Goal: Check status

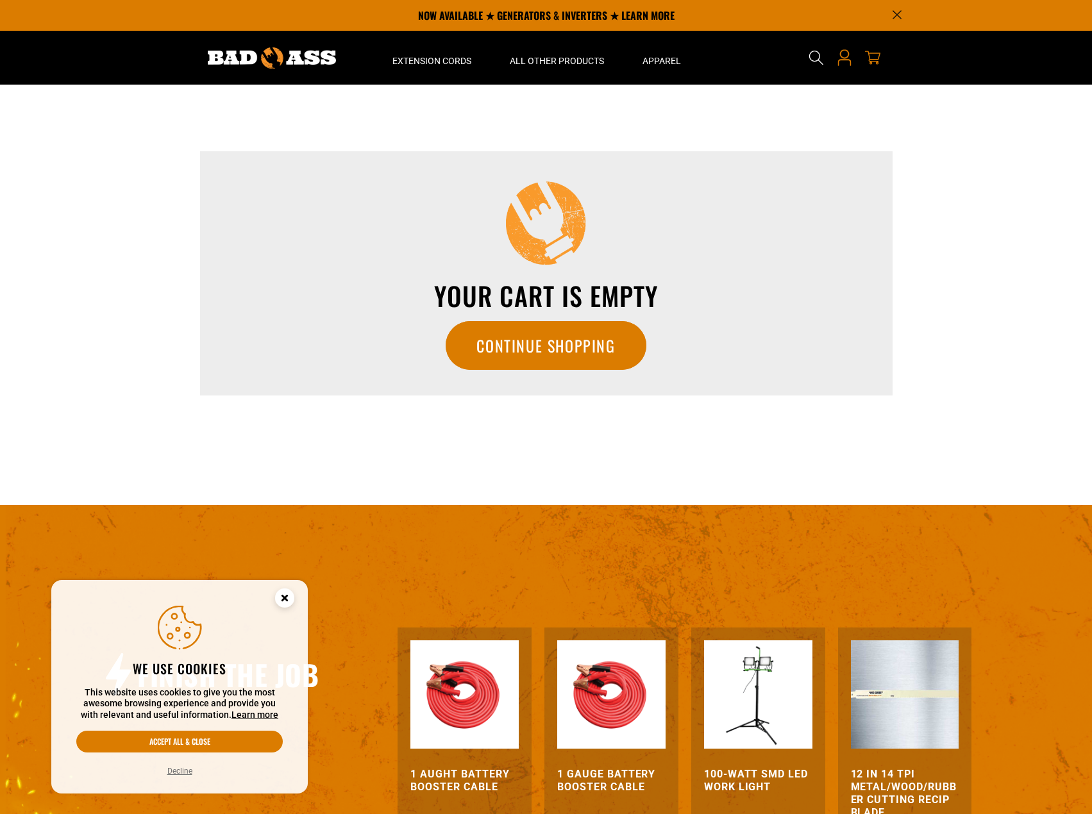
click at [849, 60] on icon at bounding box center [843, 63] width 13 height 6
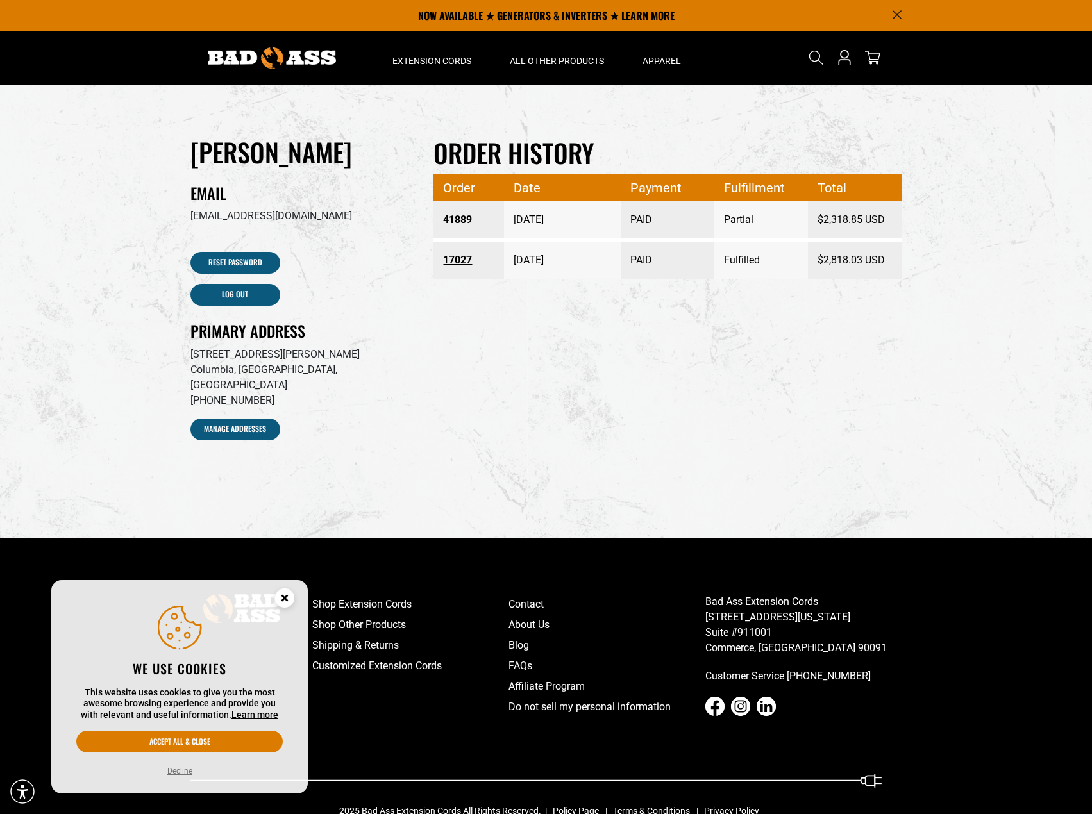
click at [457, 223] on link "41889" at bounding box center [468, 219] width 51 height 23
